Goal: Communication & Community: Answer question/provide support

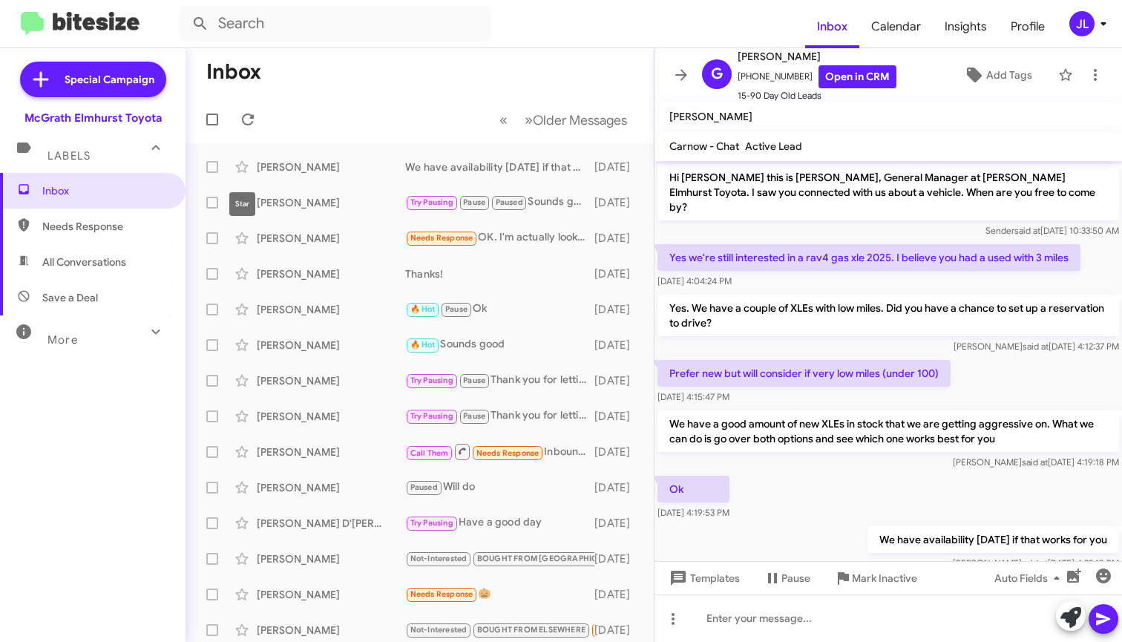
scroll to position [24, 0]
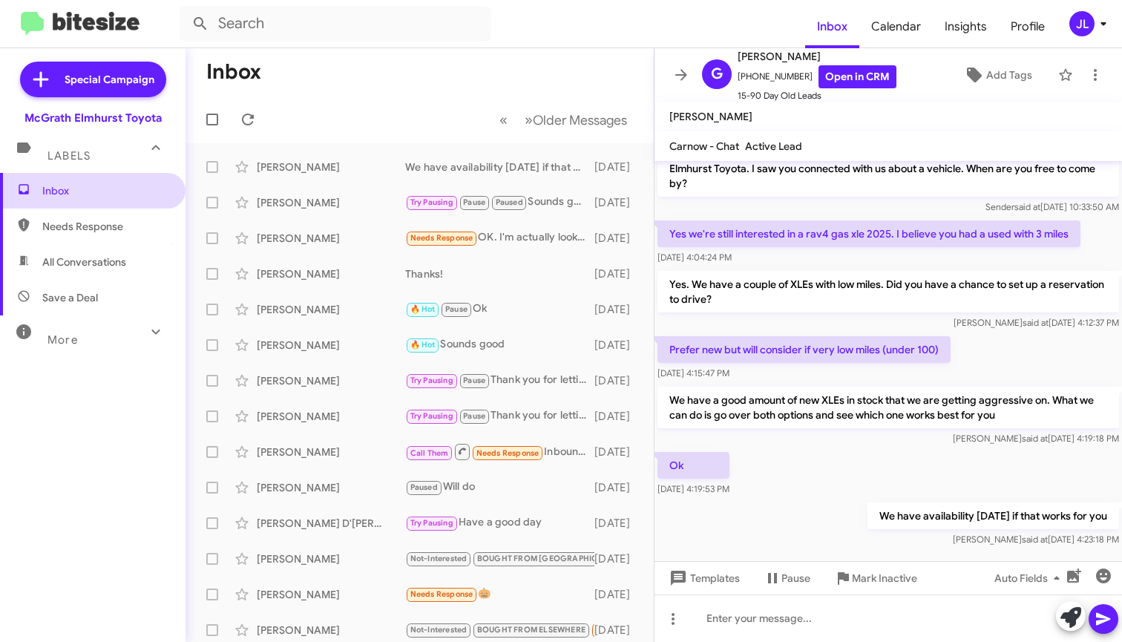
click at [66, 196] on span "Inbox" at bounding box center [105, 190] width 126 height 15
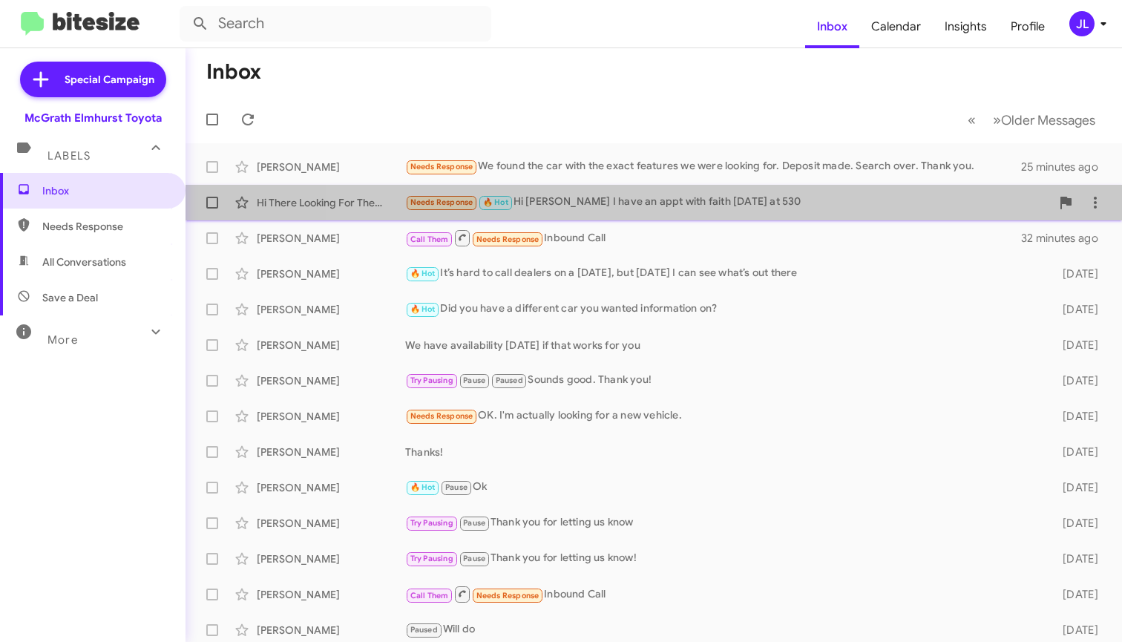
click at [629, 204] on div "Needs Response 🔥 Hot Hi [PERSON_NAME] I have an appt with faith [DATE] at 530" at bounding box center [727, 202] width 645 height 17
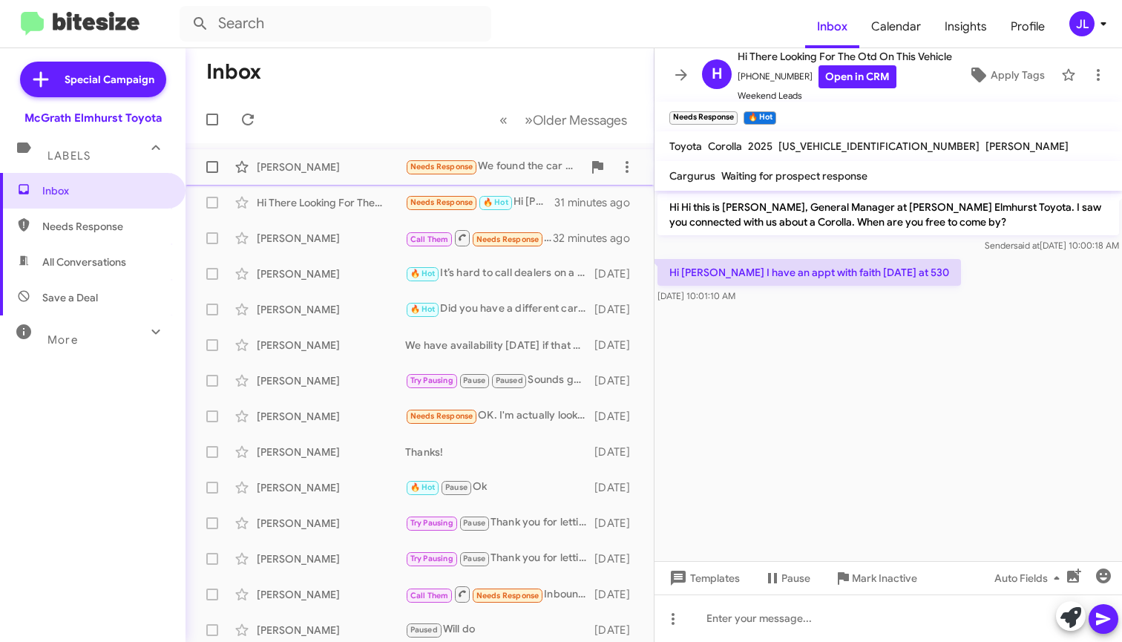
click at [487, 173] on div "Needs Response We found the car with the exact features we were looking for. De…" at bounding box center [493, 166] width 177 height 17
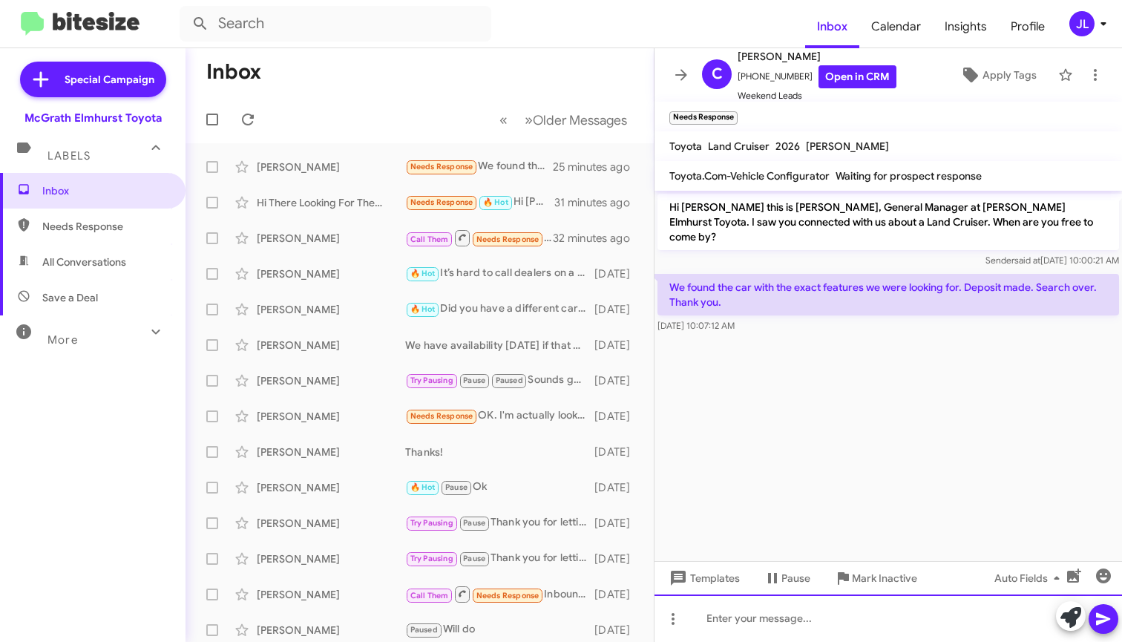
click at [823, 622] on div at bounding box center [887, 617] width 467 height 47
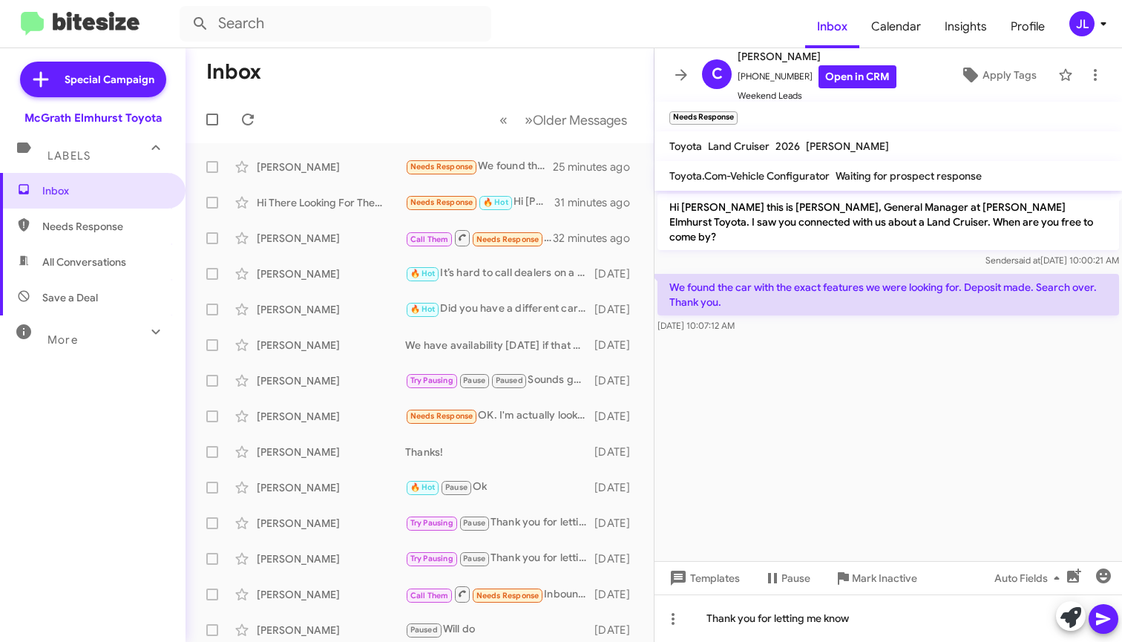
click at [1109, 625] on icon at bounding box center [1103, 619] width 18 height 18
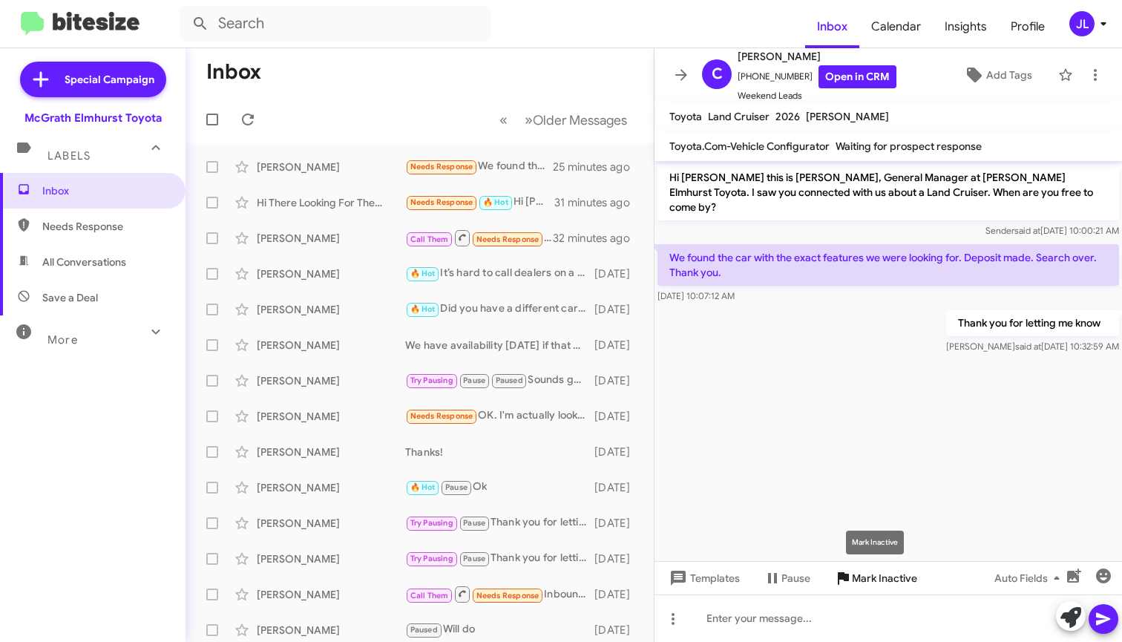
click at [873, 579] on span "Mark Inactive" at bounding box center [884, 578] width 65 height 27
